Goal: Task Accomplishment & Management: Use online tool/utility

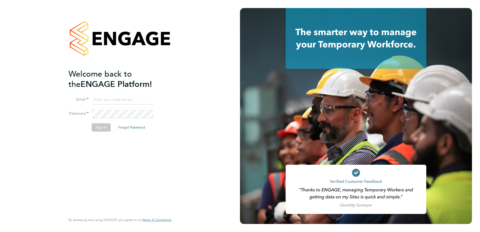
type input "[PERSON_NAME][EMAIL_ADDRESS][PERSON_NAME][DOMAIN_NAME]"
click at [102, 129] on button "Sign In" at bounding box center [101, 127] width 19 height 8
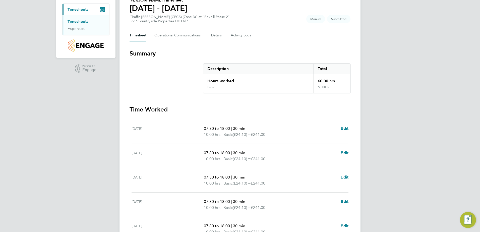
scroll to position [141, 0]
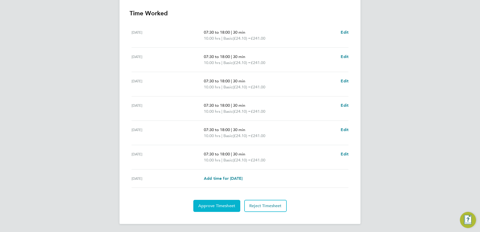
click at [217, 203] on span "Approve Timesheet" at bounding box center [216, 205] width 37 height 5
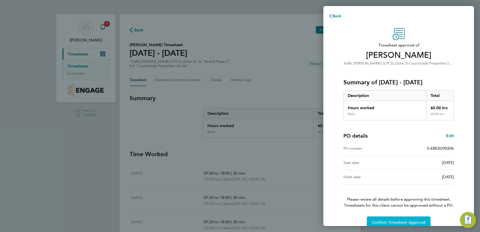
click at [401, 223] on span "Confirm Timesheet Approval" at bounding box center [399, 222] width 54 height 5
